Goal: Information Seeking & Learning: Learn about a topic

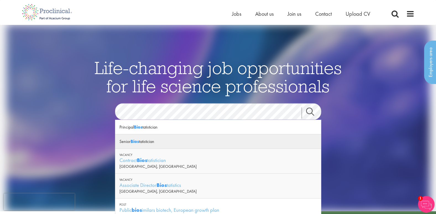
click at [152, 141] on div "Senior Bios tatistician" at bounding box center [217, 141] width 205 height 14
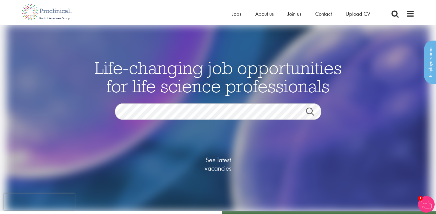
click at [311, 114] on link "Search" at bounding box center [313, 112] width 24 height 11
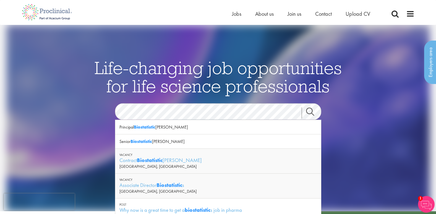
click at [153, 161] on strong "Biostatistic" at bounding box center [150, 160] width 26 height 7
